Goal: Transaction & Acquisition: Register for event/course

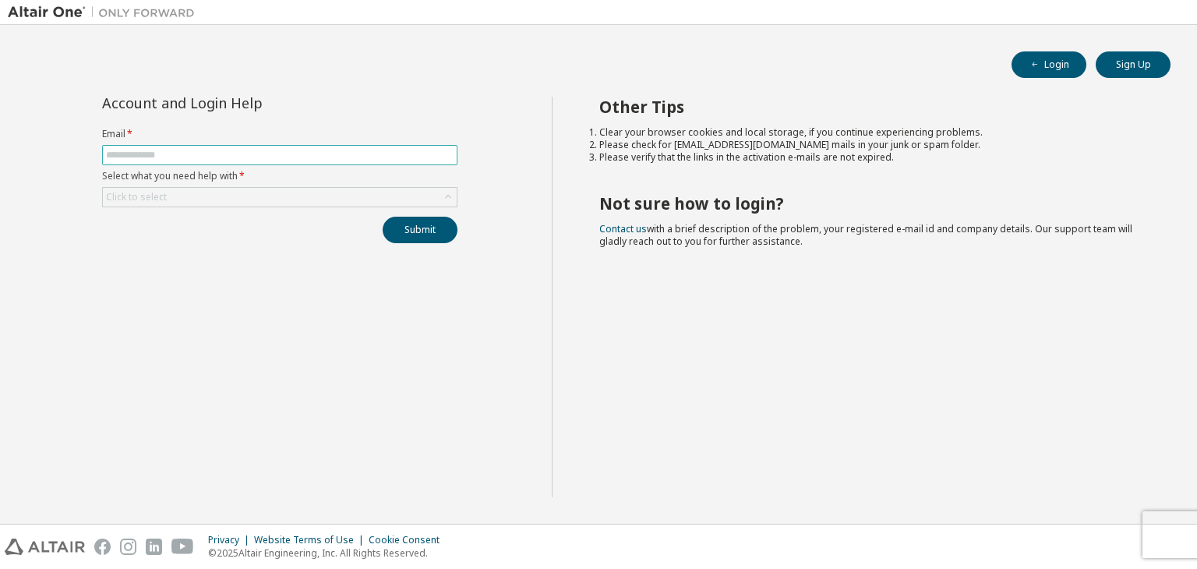
click at [297, 153] on input "text" at bounding box center [279, 155] width 347 height 12
click at [1069, 64] on button "Login" at bounding box center [1048, 64] width 75 height 26
click at [1106, 64] on button "Sign Up" at bounding box center [1132, 64] width 75 height 26
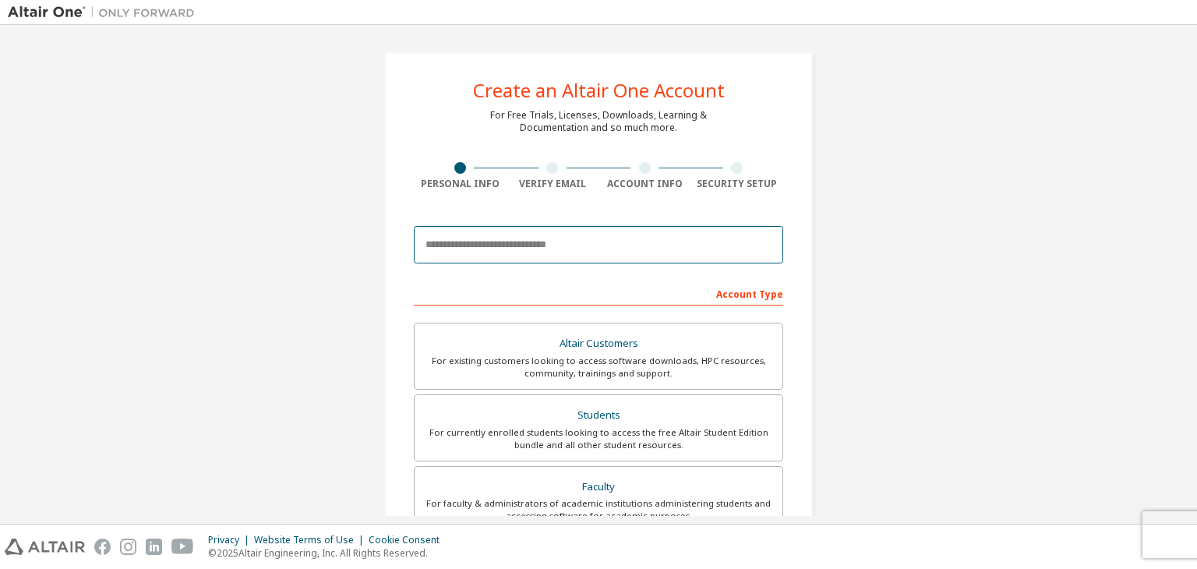
click at [558, 228] on input "email" at bounding box center [598, 244] width 369 height 37
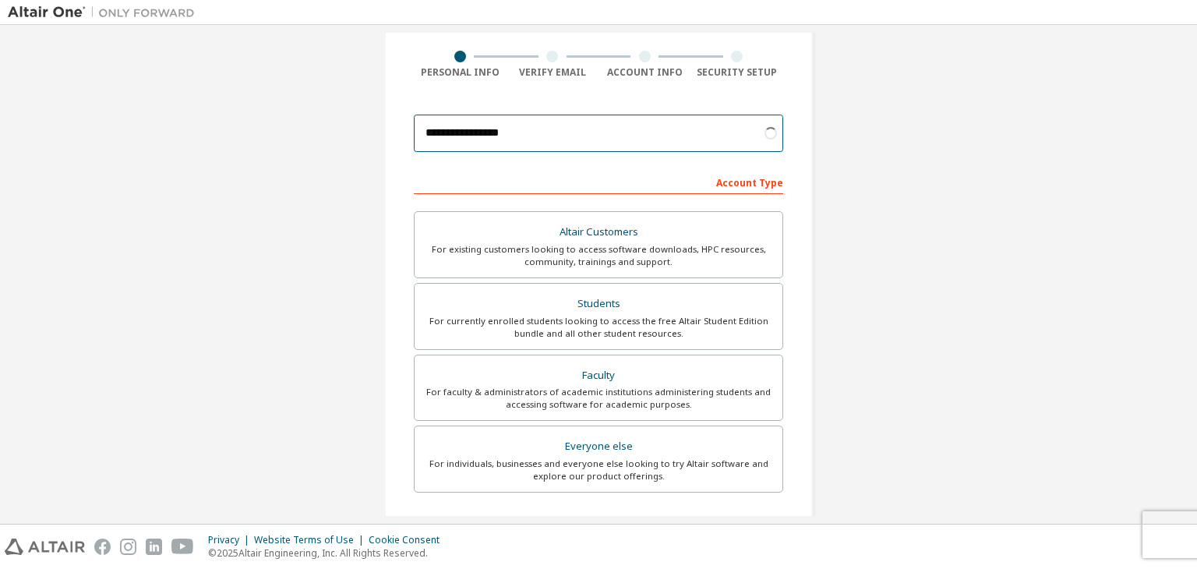
scroll to position [156, 0]
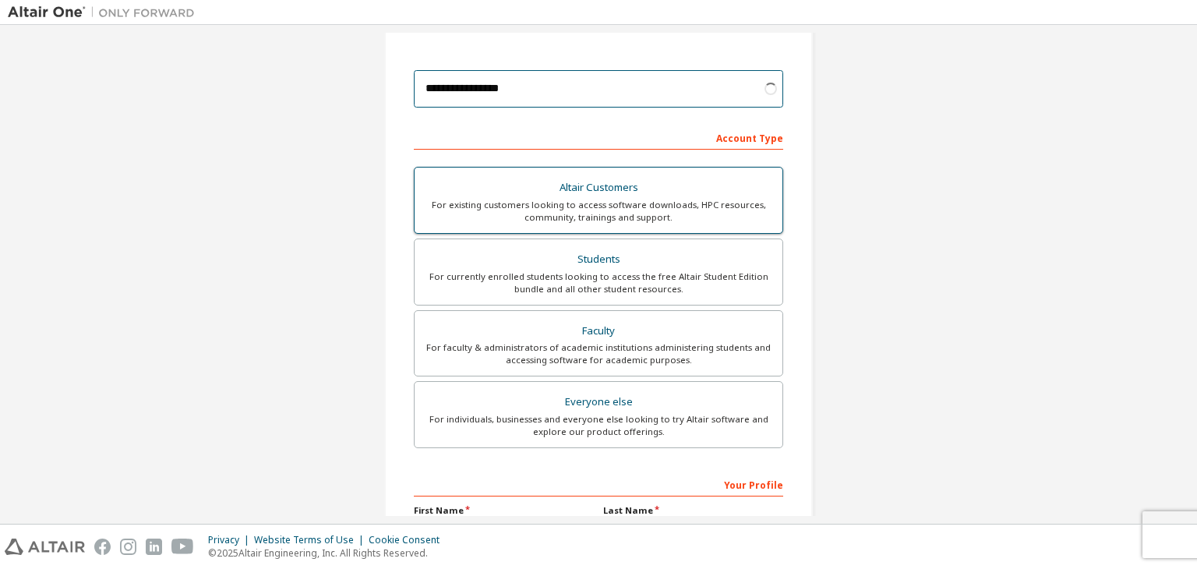
type input "**********"
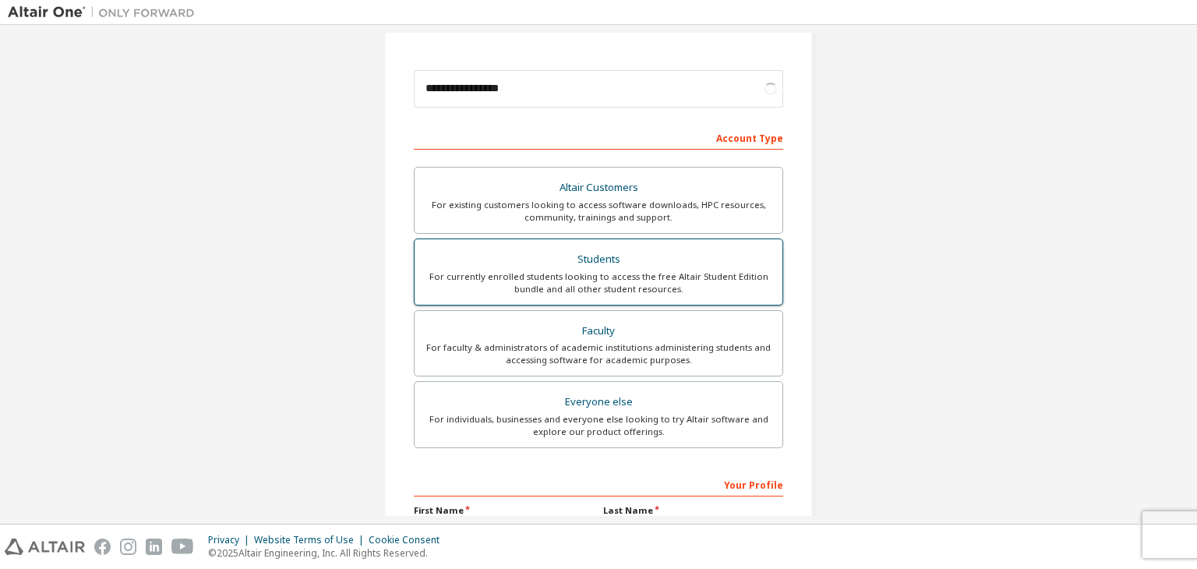
click at [626, 277] on div "For currently enrolled students looking to access the free Altair Student Editi…" at bounding box center [598, 282] width 349 height 25
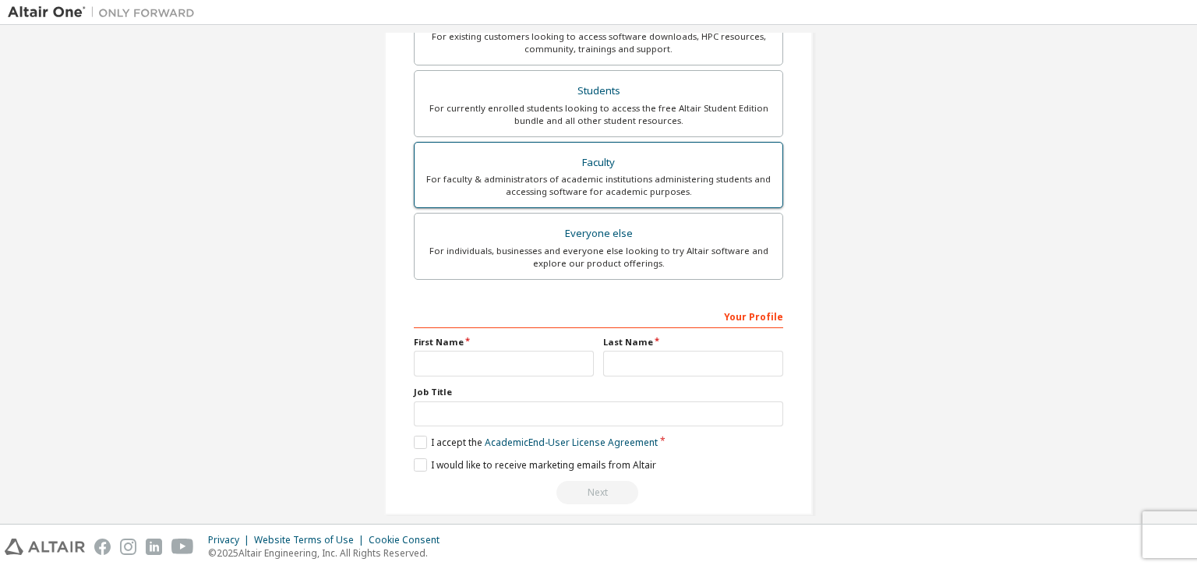
scroll to position [339, 0]
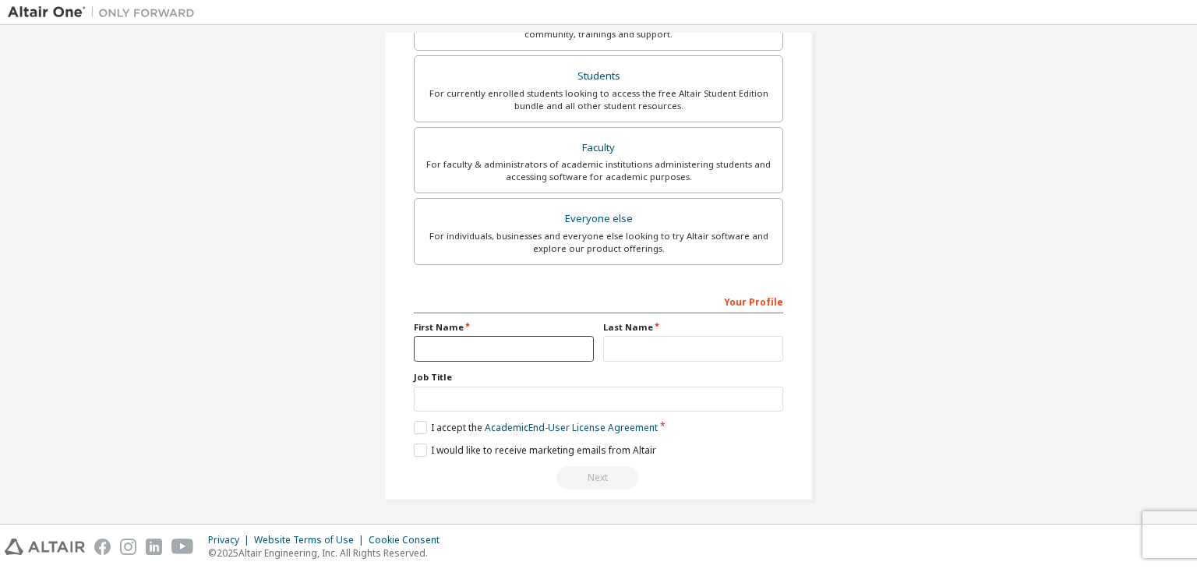
click at [492, 347] on input "text" at bounding box center [504, 349] width 180 height 26
type input "***"
click at [658, 350] on input "**" at bounding box center [693, 349] width 180 height 26
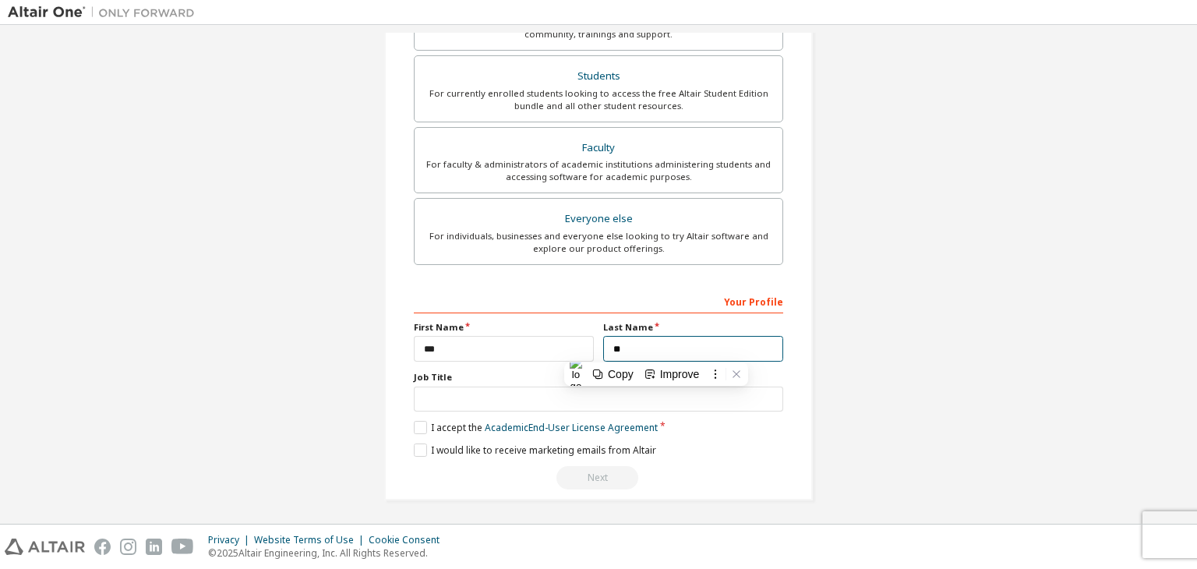
click at [658, 350] on input "**" at bounding box center [693, 349] width 180 height 26
type input "*"
type input "**"
click at [434, 417] on div "Your Profile First Name *** Last Name ** Job Title Please provide State/Provinc…" at bounding box center [598, 389] width 369 height 202
click at [414, 414] on div "Your Profile First Name *** Last Name ** Job Title Please provide State/Provinc…" at bounding box center [598, 389] width 369 height 202
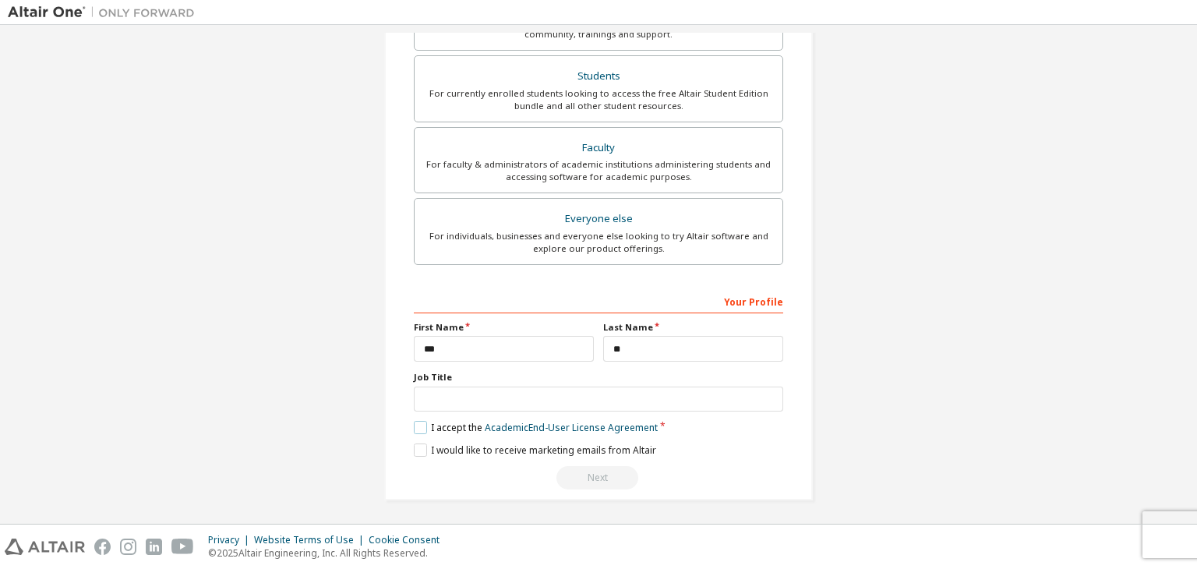
click at [418, 421] on label "I accept the Academic End-User License Agreement" at bounding box center [536, 427] width 244 height 13
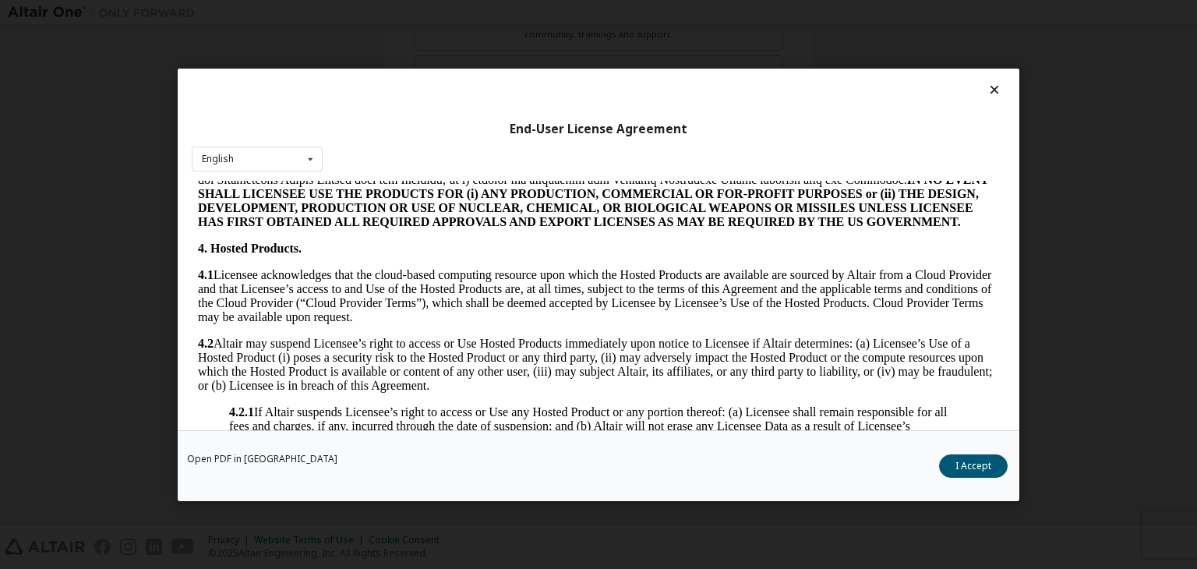
scroll to position [1558, 0]
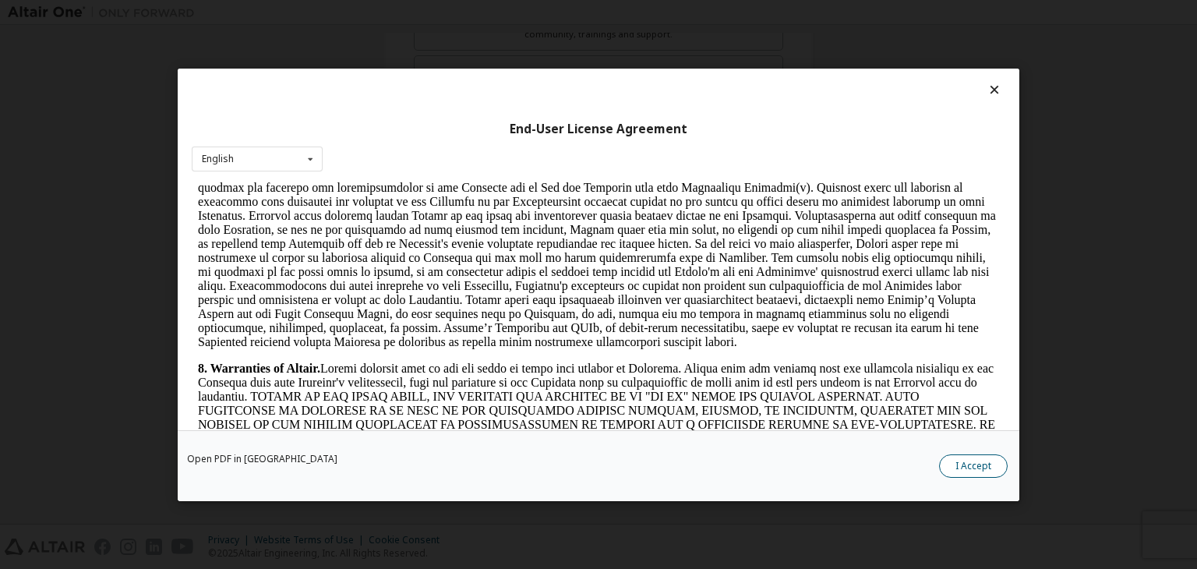
click at [960, 474] on button "I Accept" at bounding box center [973, 465] width 69 height 23
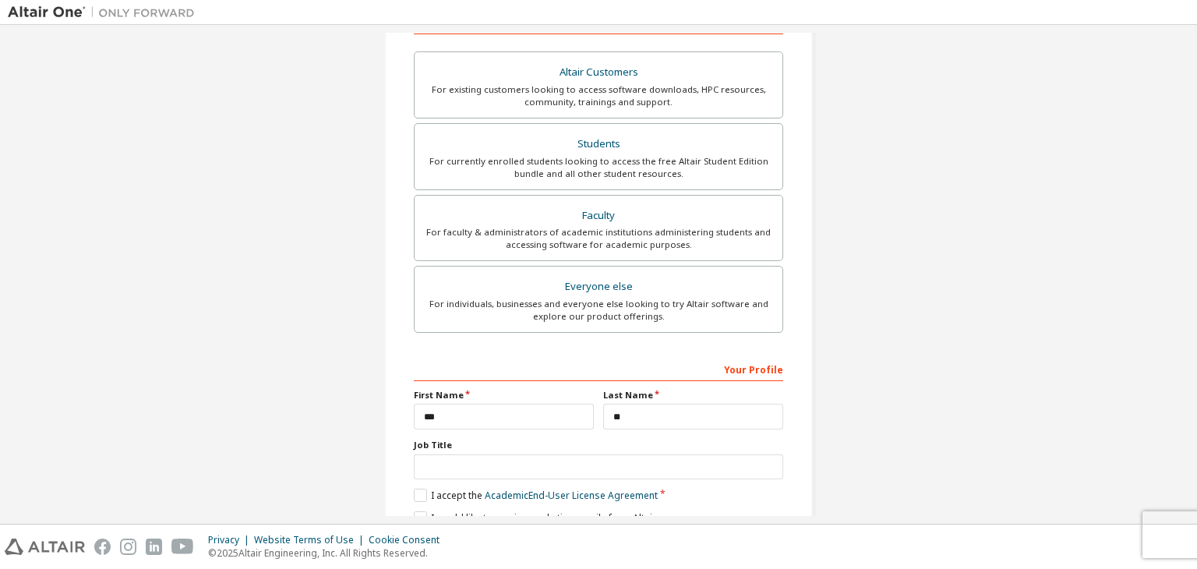
scroll to position [339, 0]
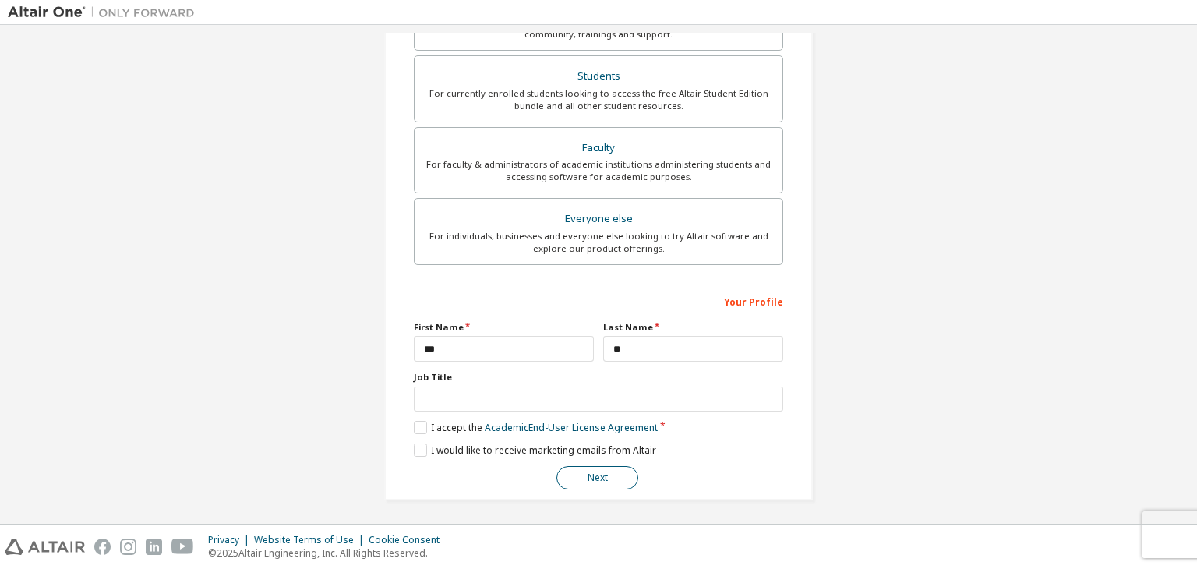
click at [611, 466] on button "Next" at bounding box center [597, 477] width 82 height 23
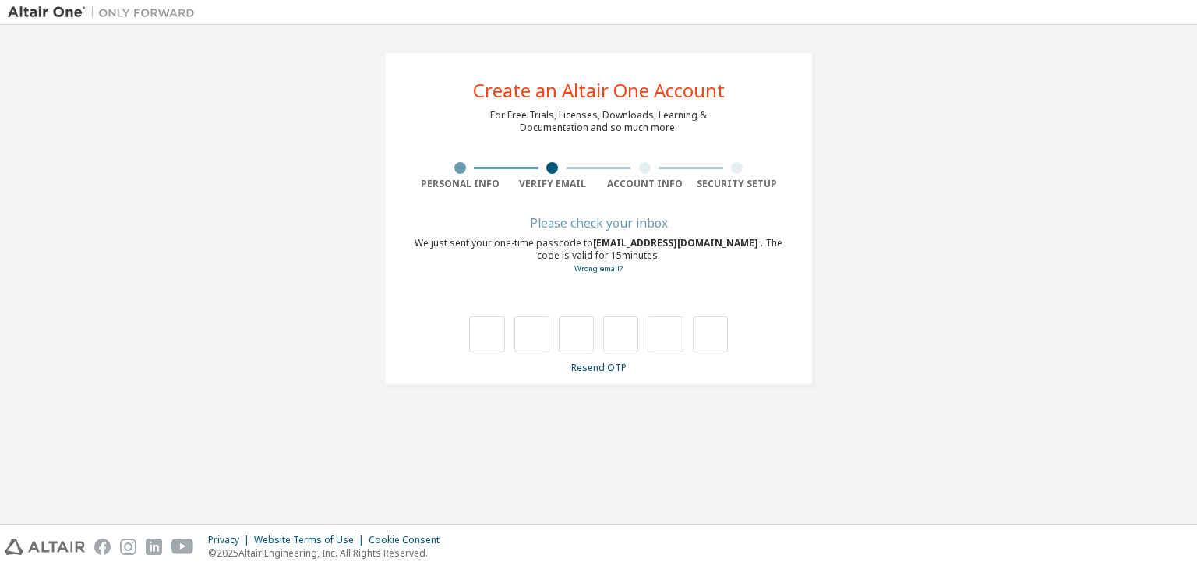
type input "*"
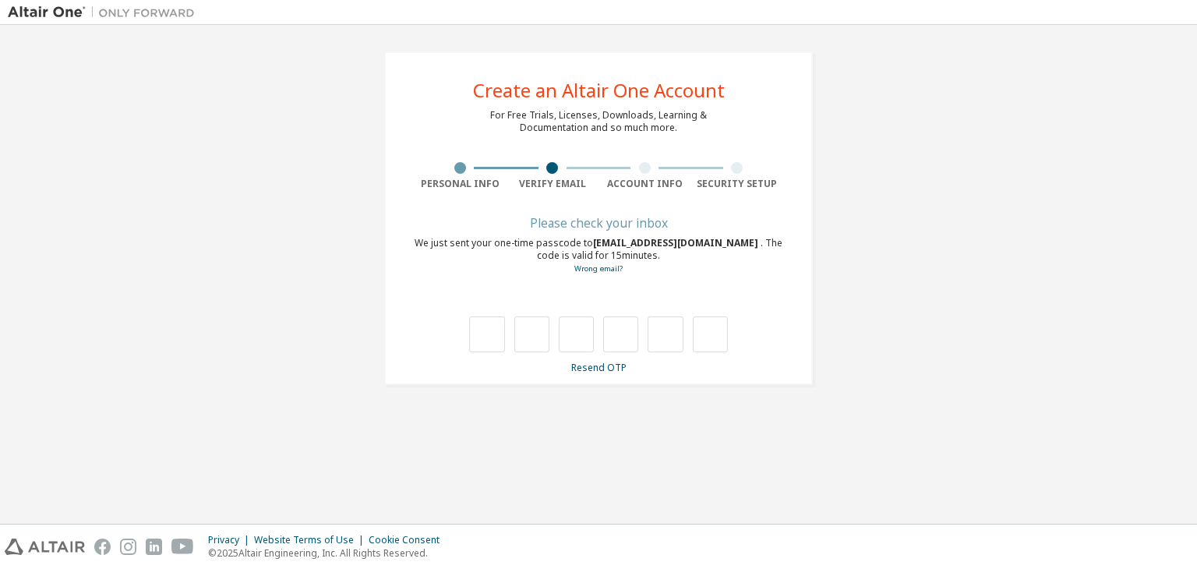
type input "*"
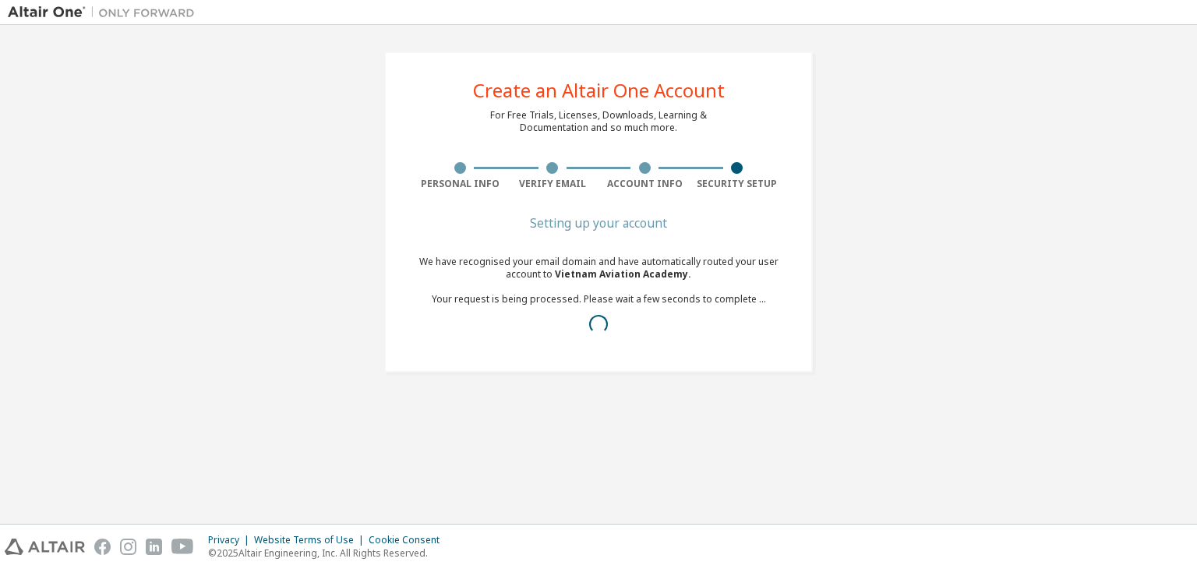
click at [544, 269] on div "We have recognised your email domain and have automatically routed your user ac…" at bounding box center [598, 299] width 369 height 87
drag, startPoint x: 544, startPoint y: 269, endPoint x: 639, endPoint y: 282, distance: 96.0
click at [639, 282] on div "We have recognised your email domain and have automatically routed your user ac…" at bounding box center [598, 299] width 369 height 87
click at [627, 276] on span "Vietnam Aviation Academy ." at bounding box center [623, 273] width 136 height 13
drag, startPoint x: 627, startPoint y: 276, endPoint x: 550, endPoint y: 262, distance: 78.4
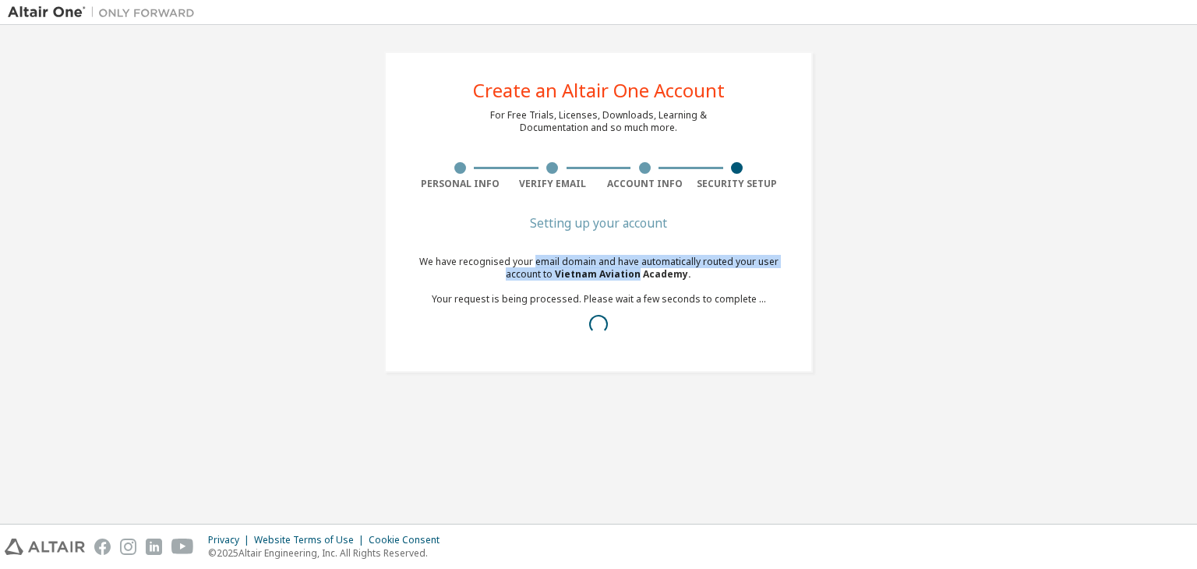
click at [550, 262] on div "We have recognised your email domain and have automatically routed your user ac…" at bounding box center [598, 299] width 369 height 87
drag, startPoint x: 550, startPoint y: 262, endPoint x: 608, endPoint y: 275, distance: 59.2
click at [608, 275] on div "We have recognised your email domain and have automatically routed your user ac…" at bounding box center [598, 299] width 369 height 87
click at [608, 275] on span "Vietnam Aviation Academy ." at bounding box center [623, 273] width 136 height 13
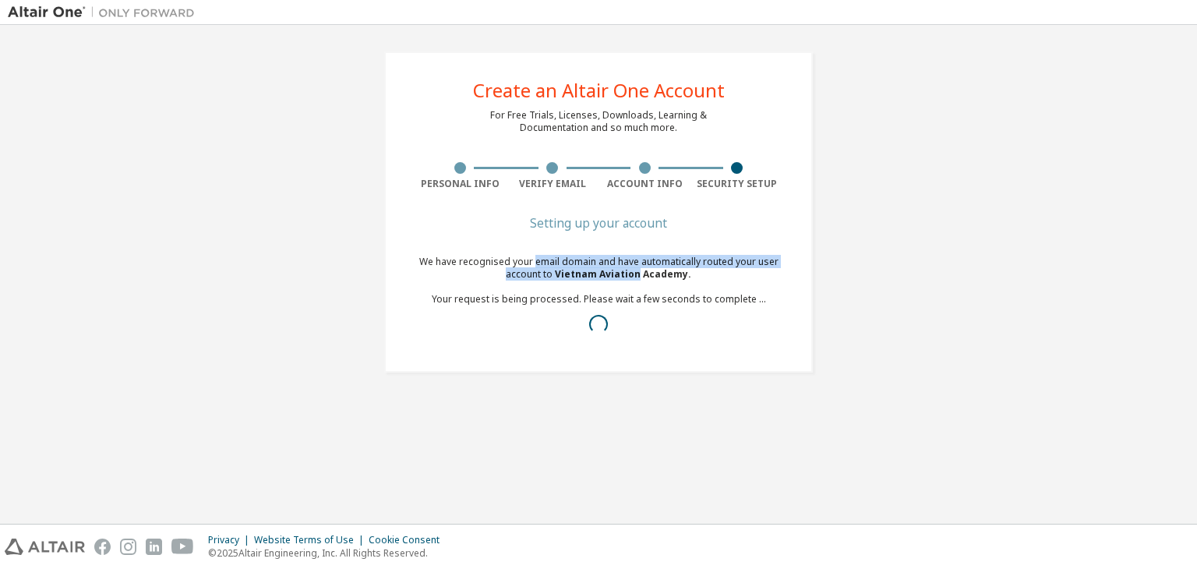
drag, startPoint x: 608, startPoint y: 275, endPoint x: 549, endPoint y: 263, distance: 59.7
click at [549, 263] on div "We have recognised your email domain and have automatically routed your user ac…" at bounding box center [598, 299] width 369 height 87
drag, startPoint x: 549, startPoint y: 263, endPoint x: 620, endPoint y: 273, distance: 71.6
click at [620, 273] on div "We have recognised your email domain and have automatically routed your user ac…" at bounding box center [598, 299] width 369 height 87
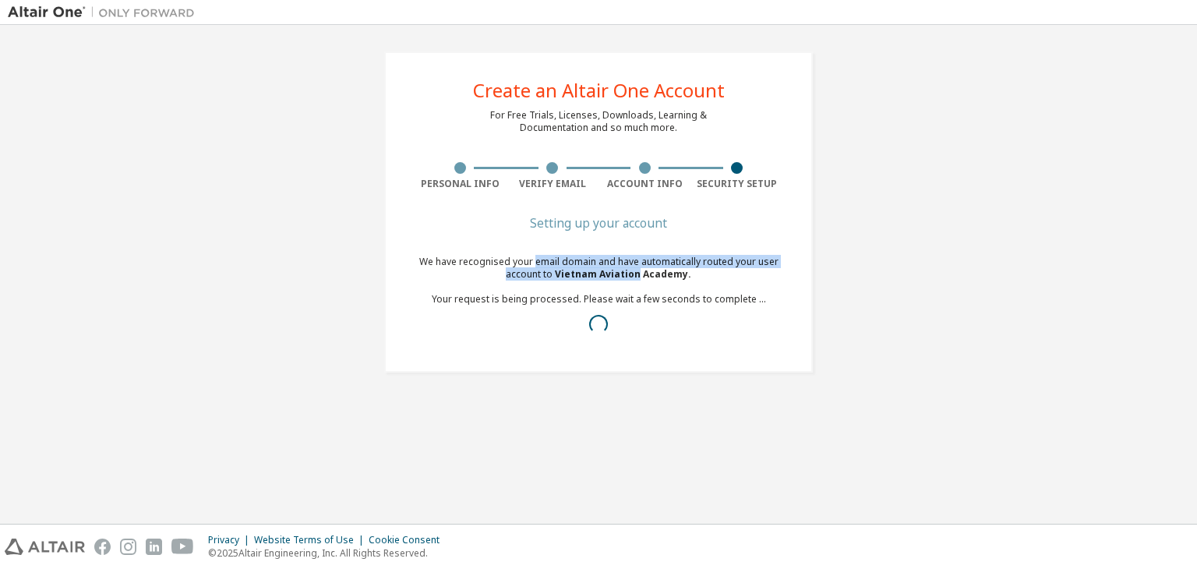
click at [620, 273] on span "Vietnam Aviation Academy ." at bounding box center [623, 273] width 136 height 13
drag, startPoint x: 620, startPoint y: 273, endPoint x: 539, endPoint y: 252, distance: 83.7
click at [539, 252] on div "Setting up your account We have recognised your email domain and have automatic…" at bounding box center [598, 289] width 369 height 143
drag, startPoint x: 539, startPoint y: 252, endPoint x: 621, endPoint y: 275, distance: 85.1
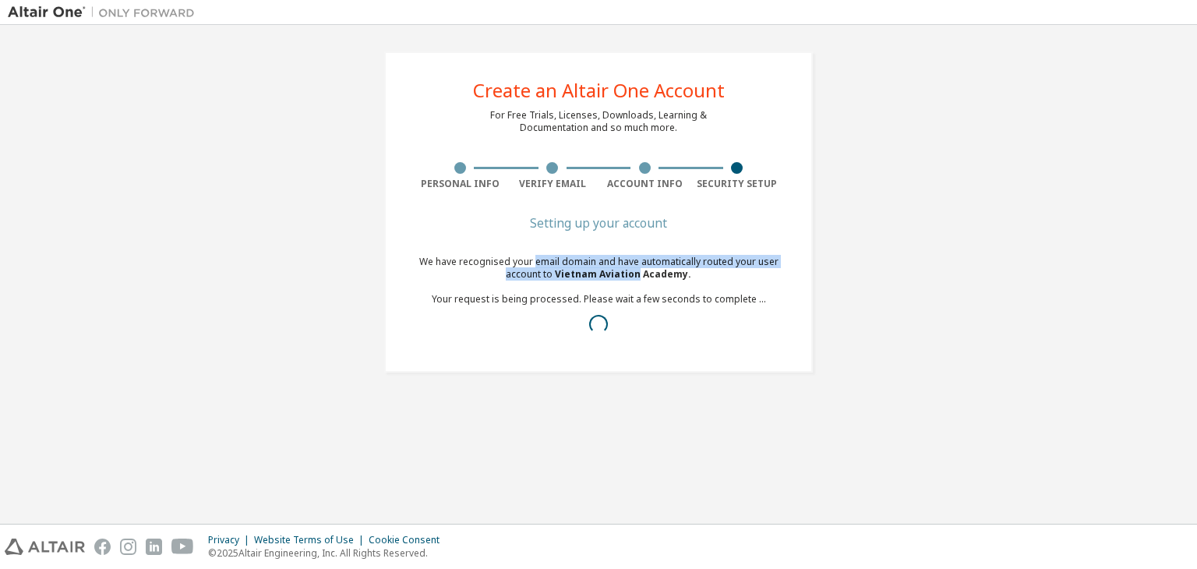
click at [621, 275] on div "Setting up your account We have recognised your email domain and have automatic…" at bounding box center [598, 289] width 369 height 143
click at [621, 275] on span "Vietnam Aviation Academy ." at bounding box center [623, 273] width 136 height 13
drag, startPoint x: 621, startPoint y: 275, endPoint x: 549, endPoint y: 258, distance: 73.7
click at [549, 258] on div "We have recognised your email domain and have automatically routed your user ac…" at bounding box center [598, 299] width 369 height 87
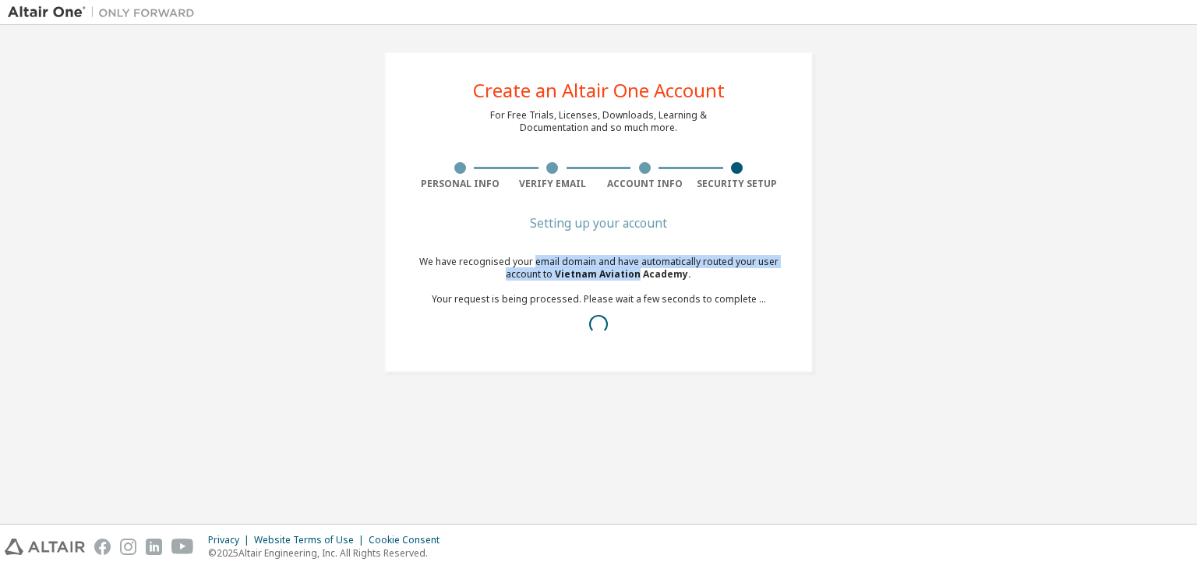
drag, startPoint x: 549, startPoint y: 258, endPoint x: 622, endPoint y: 278, distance: 75.2
click at [622, 278] on div "We have recognised your email domain and have automatically routed your user ac…" at bounding box center [598, 299] width 369 height 87
click at [622, 278] on span "Vietnam Aviation Academy ." at bounding box center [623, 273] width 136 height 13
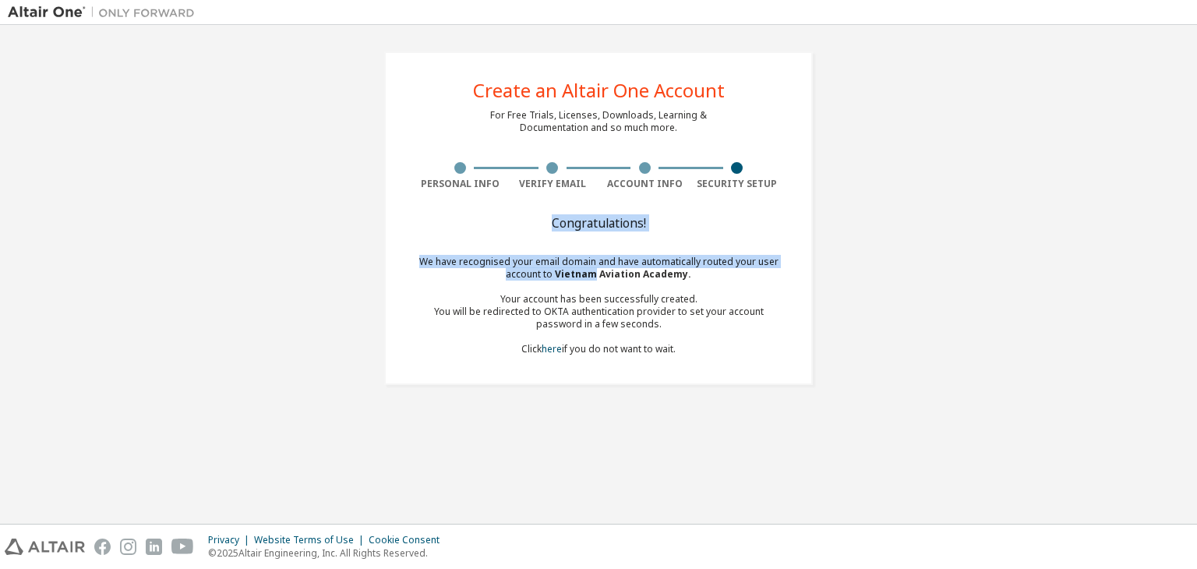
drag, startPoint x: 622, startPoint y: 278, endPoint x: 560, endPoint y: 268, distance: 62.4
click at [560, 268] on span "Vietnam Aviation Academy ." at bounding box center [623, 273] width 136 height 13
